Goal: Feedback & Contribution: Submit feedback/report problem

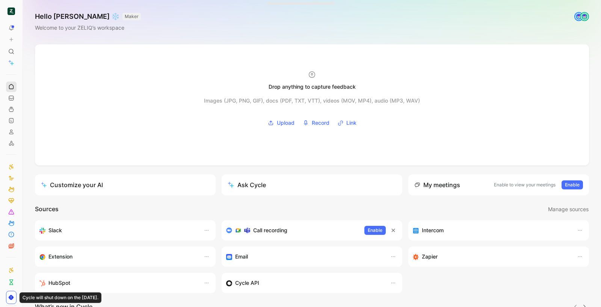
click at [15, 83] on link at bounding box center [11, 87] width 11 height 11
click at [10, 86] on icon at bounding box center [11, 87] width 6 height 6
click at [12, 38] on icon at bounding box center [11, 39] width 5 height 5
click at [68, 42] on button "New feedback c" at bounding box center [61, 42] width 80 height 13
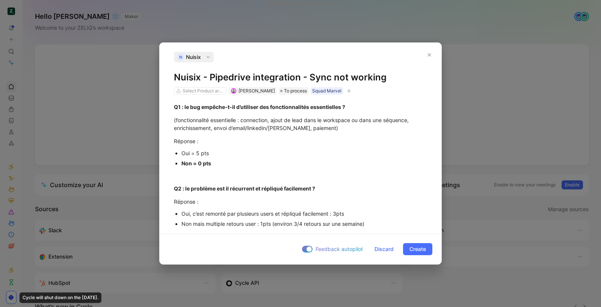
scroll to position [310, 0]
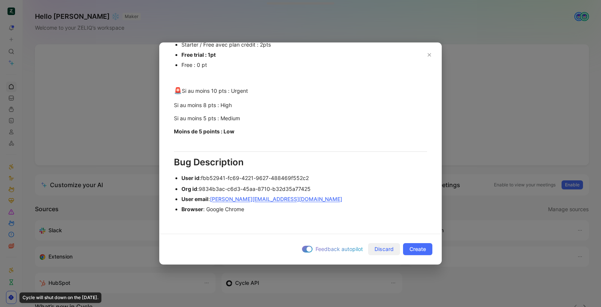
click at [387, 250] on span "Discard" at bounding box center [384, 249] width 19 height 9
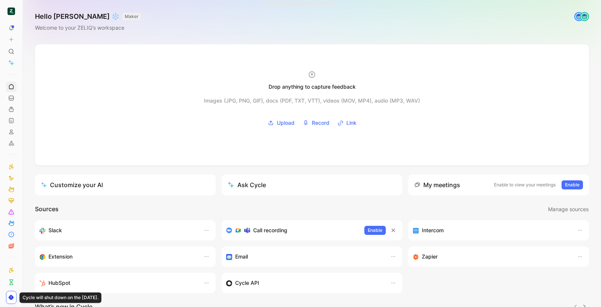
click at [12, 39] on use at bounding box center [11, 39] width 3 height 3
click at [50, 37] on div "Hello [PERSON_NAME] ❄️ MAKER Welcome to your ZELIQ’s workspace" at bounding box center [312, 22] width 578 height 44
click at [12, 38] on icon at bounding box center [11, 39] width 5 height 5
click at [34, 44] on button "New feedback c" at bounding box center [61, 42] width 80 height 13
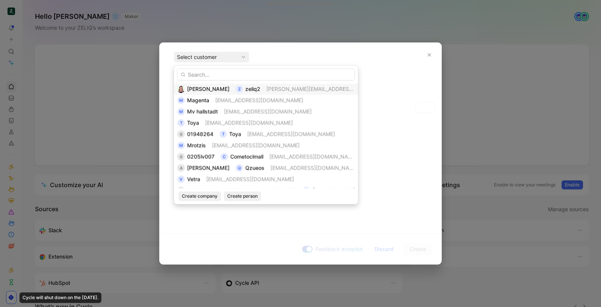
click at [213, 88] on span "[PERSON_NAME]" at bounding box center [208, 89] width 42 height 6
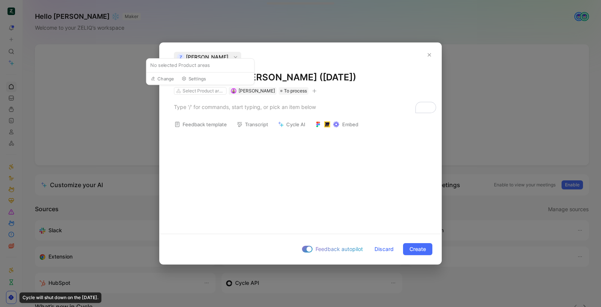
click at [206, 125] on button "Feedback template" at bounding box center [200, 124] width 59 height 11
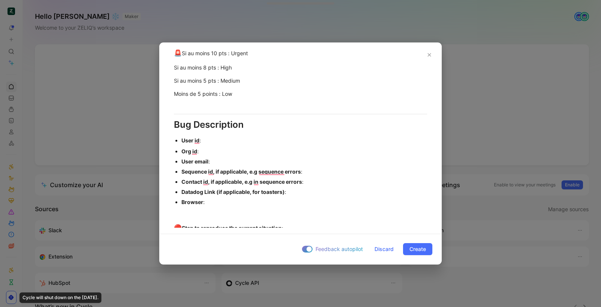
scroll to position [486, 0]
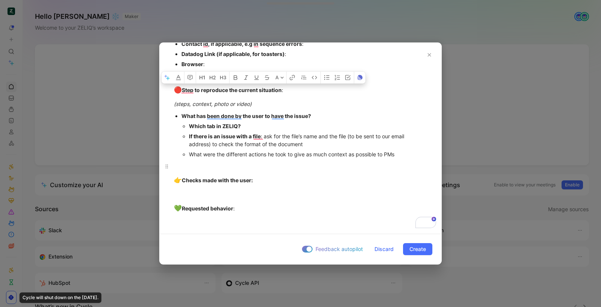
drag, startPoint x: 180, startPoint y: 89, endPoint x: 411, endPoint y: 166, distance: 243.0
click at [410, 160] on p "To enrich screen reader interactions, please activate Accessibility in Grammarl…" at bounding box center [301, 166] width 282 height 12
drag, startPoint x: 407, startPoint y: 157, endPoint x: 177, endPoint y: 84, distance: 241.9
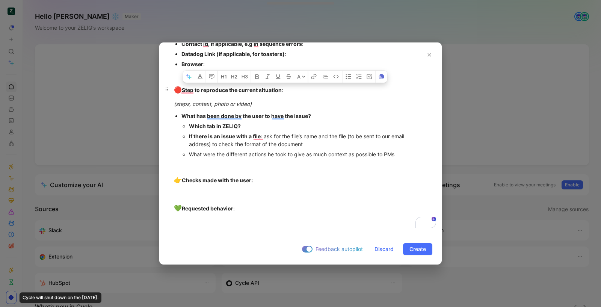
copy div "🔴 Step to reproduce the current situation : (steps, context, photo or video) Wh…"
click at [214, 156] on div "What were the different actions he took to give as much context as possible to …" at bounding box center [308, 154] width 238 height 8
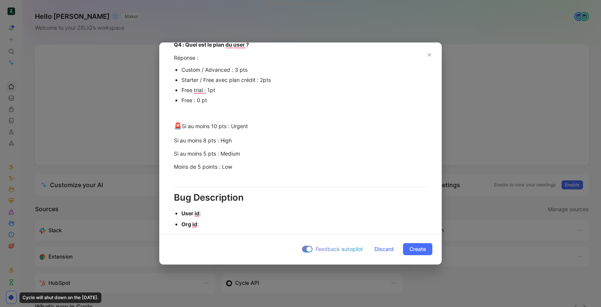
scroll to position [492, 0]
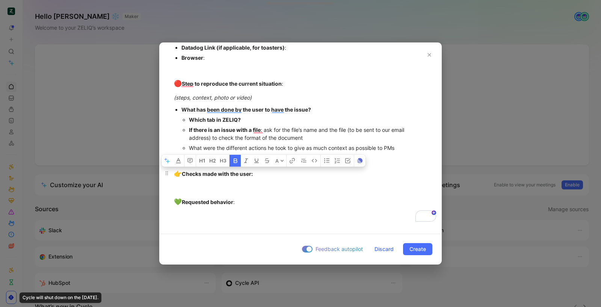
drag, startPoint x: 260, startPoint y: 177, endPoint x: 175, endPoint y: 173, distance: 85.0
click at [175, 173] on div "👉 Checks made with the user:" at bounding box center [300, 174] width 253 height 10
copy strong "👉 Checks made with the user:"
click at [271, 199] on div "💚 Requested behavior :" at bounding box center [300, 202] width 253 height 10
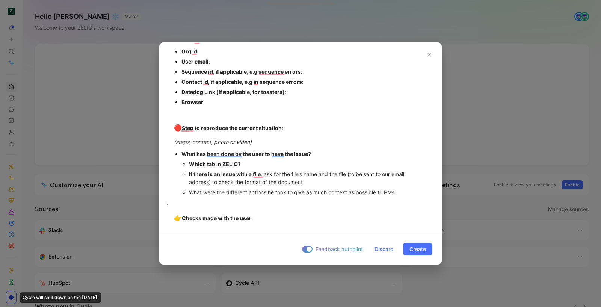
scroll to position [407, 0]
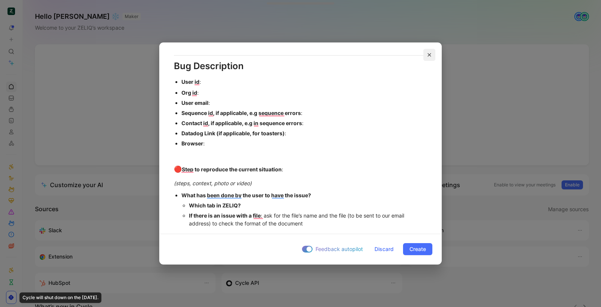
click at [429, 54] on icon "button" at bounding box center [429, 55] width 5 height 5
